Goal: Find specific page/section: Find specific page/section

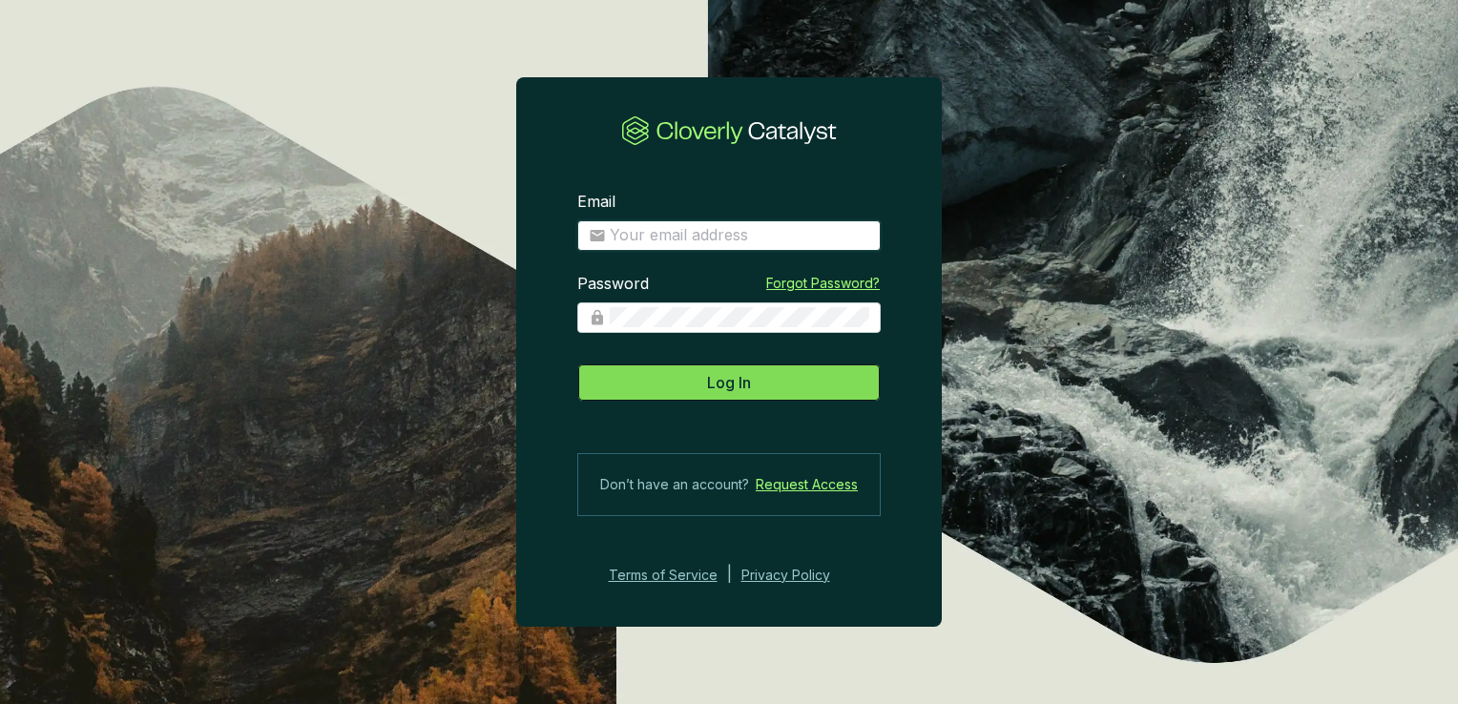
type input "[PERSON_NAME][EMAIL_ADDRESS][DOMAIN_NAME]"
click at [783, 365] on button "Log In" at bounding box center [728, 382] width 303 height 38
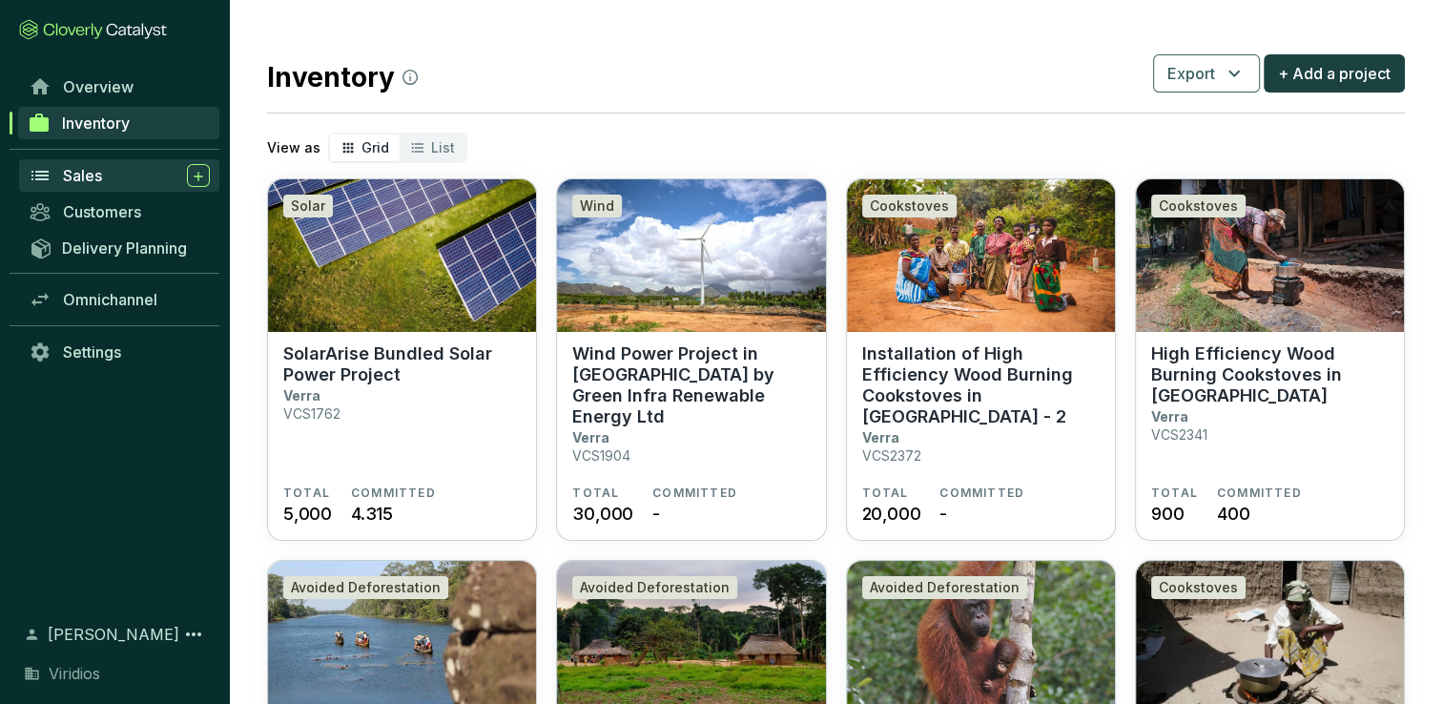
click at [95, 172] on span "Sales" at bounding box center [82, 175] width 39 height 19
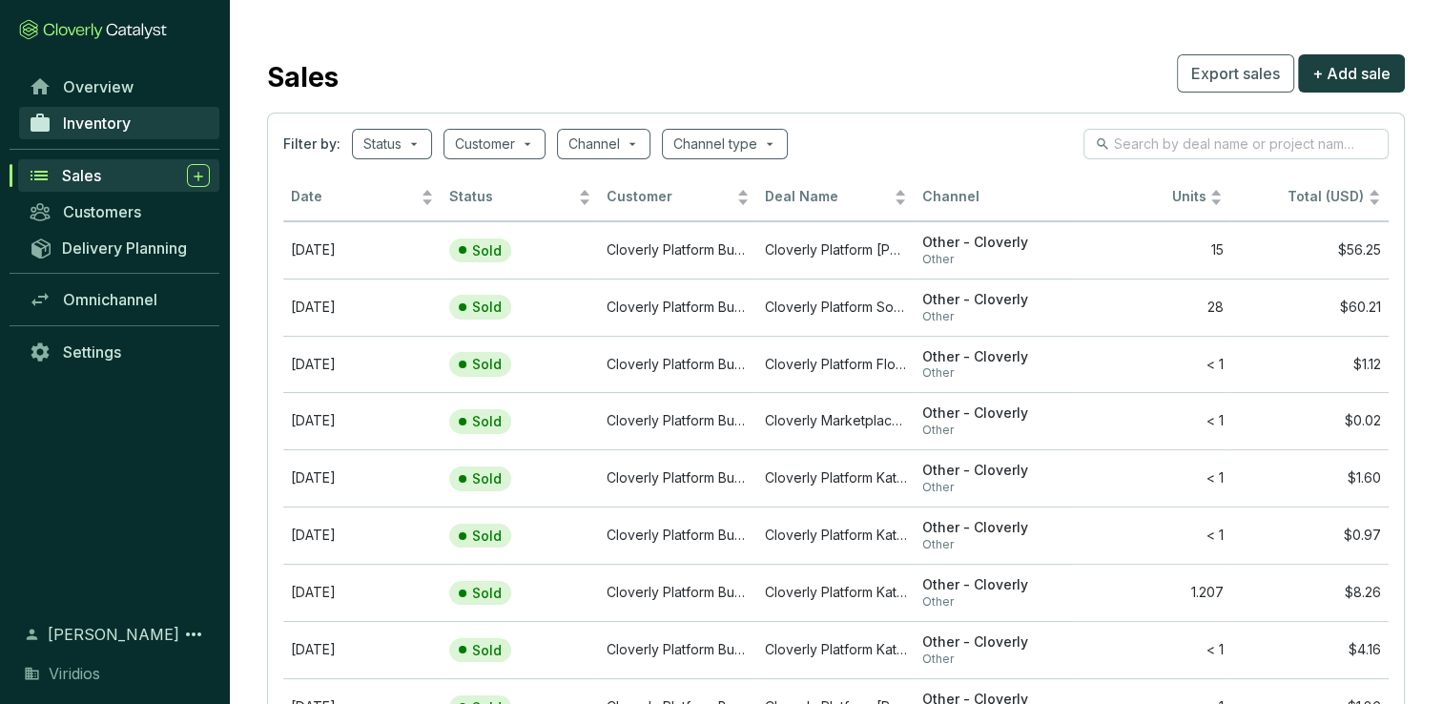
click at [97, 115] on span "Inventory" at bounding box center [97, 123] width 68 height 19
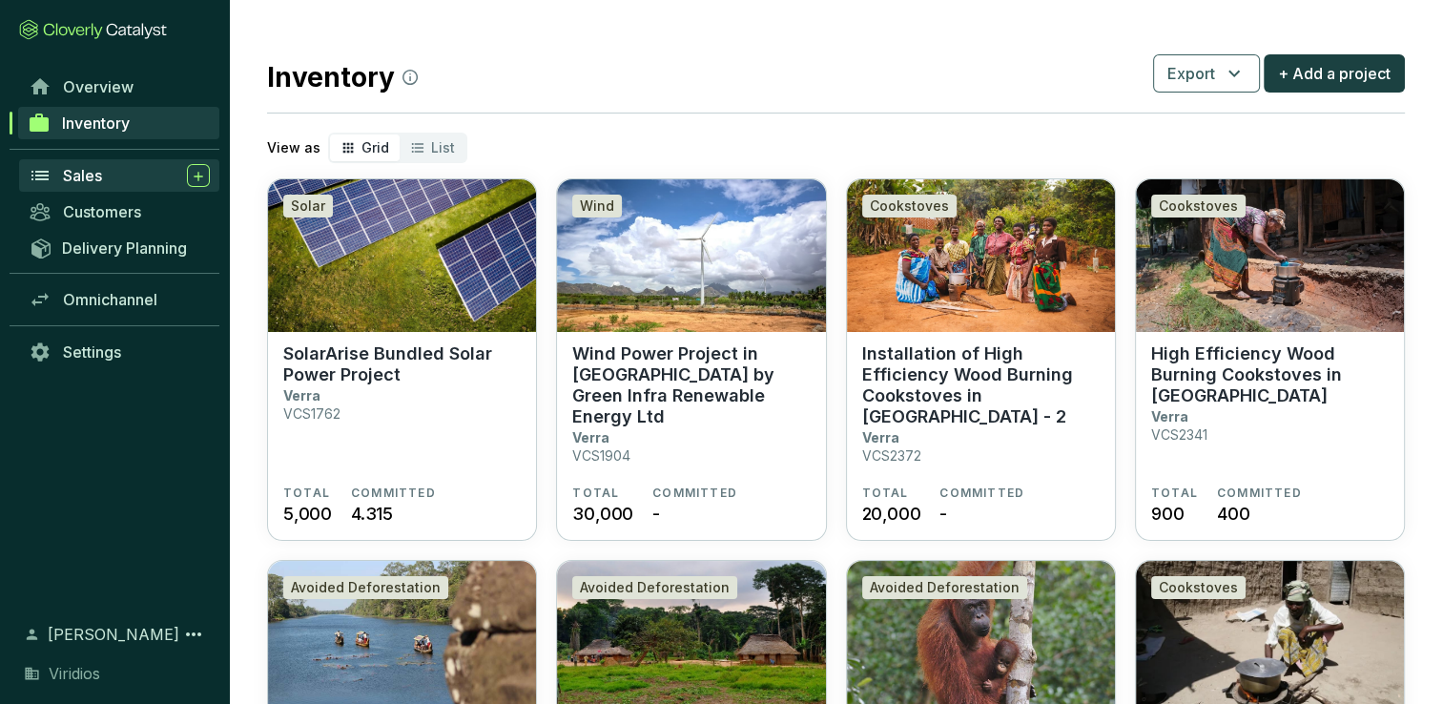
click at [118, 181] on div "Sales" at bounding box center [136, 175] width 147 height 23
